Goal: Transaction & Acquisition: Purchase product/service

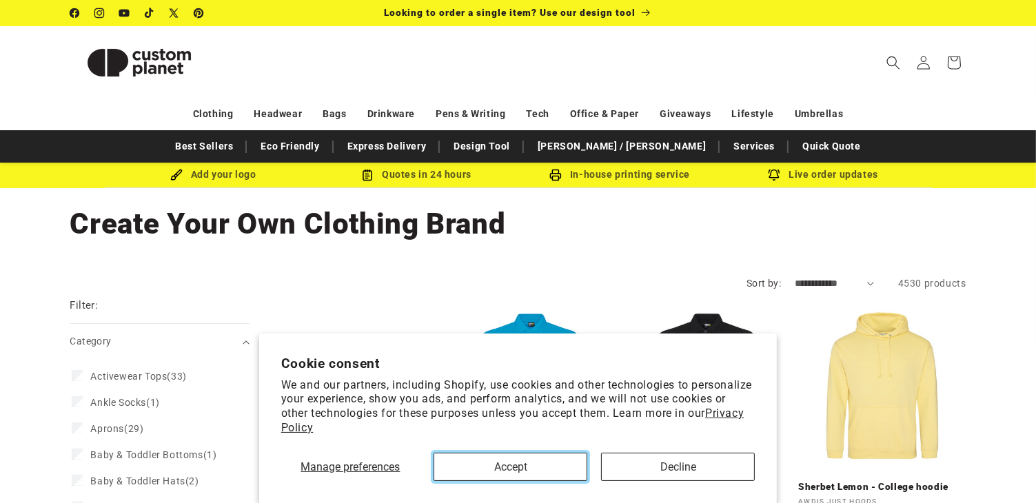
click at [480, 458] on button "Accept" at bounding box center [511, 467] width 154 height 28
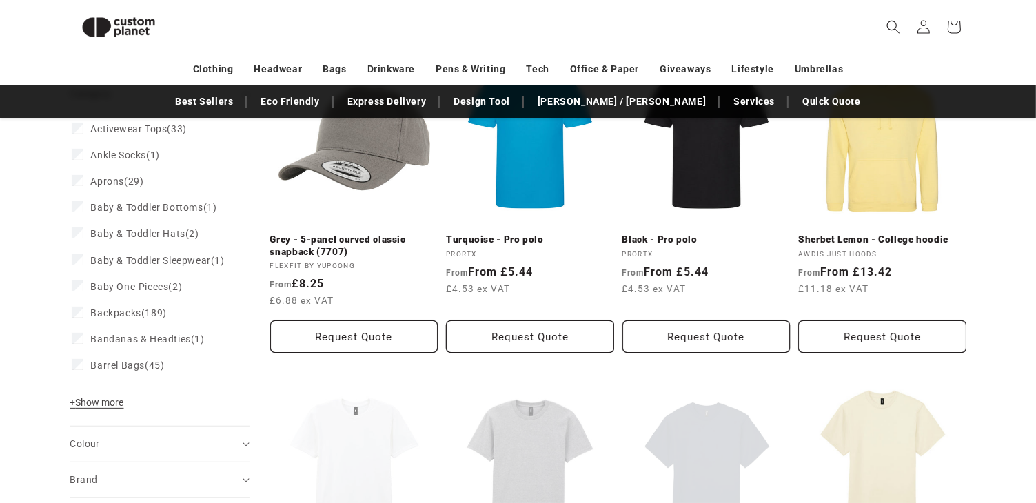
scroll to position [201, 0]
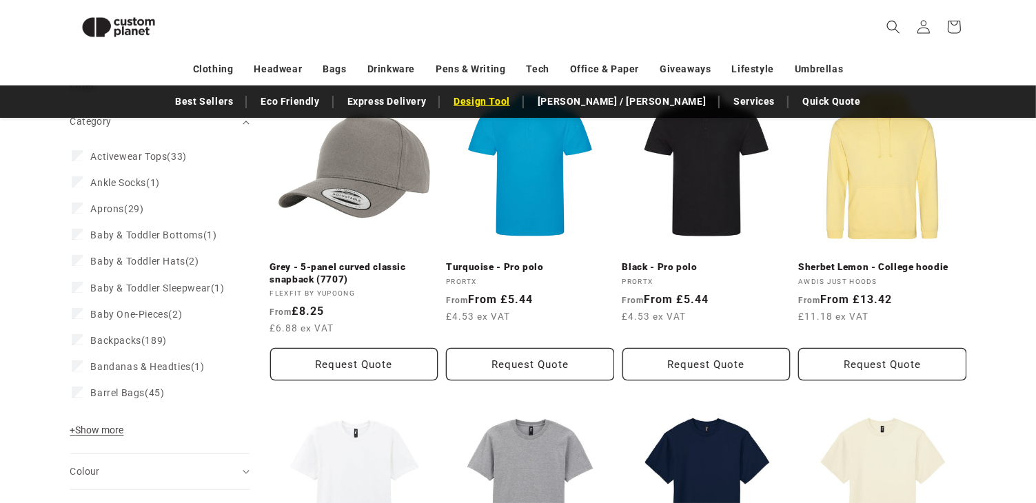
click at [517, 107] on link "Design Tool" at bounding box center [482, 102] width 70 height 24
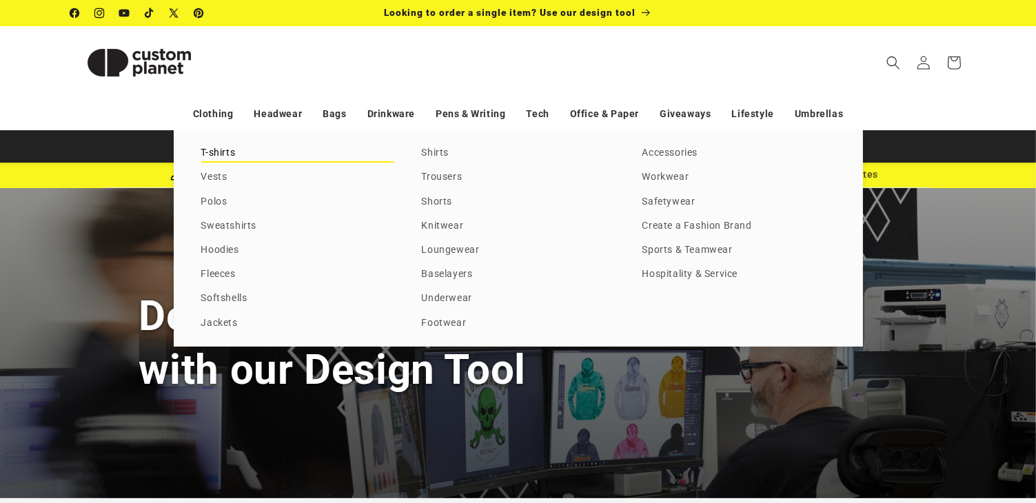
click at [332, 145] on link "T-shirts" at bounding box center [297, 153] width 193 height 19
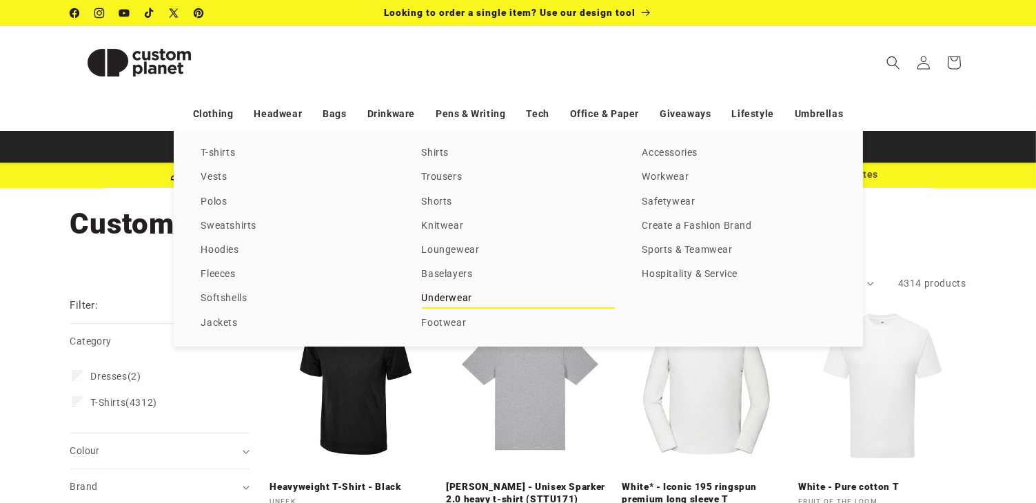
click at [442, 295] on link "Underwear" at bounding box center [518, 299] width 193 height 19
